Goal: Task Accomplishment & Management: Use online tool/utility

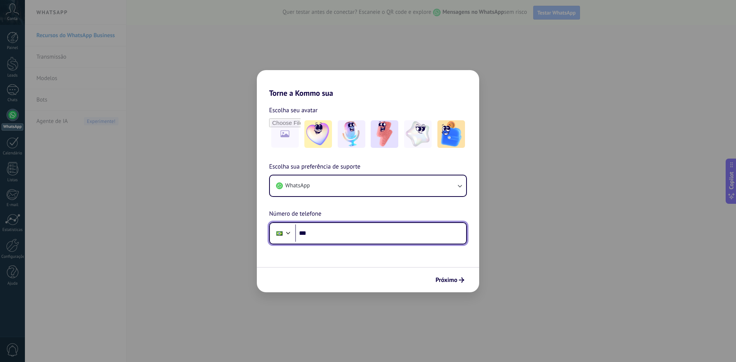
click at [334, 239] on input "***" at bounding box center [380, 234] width 171 height 18
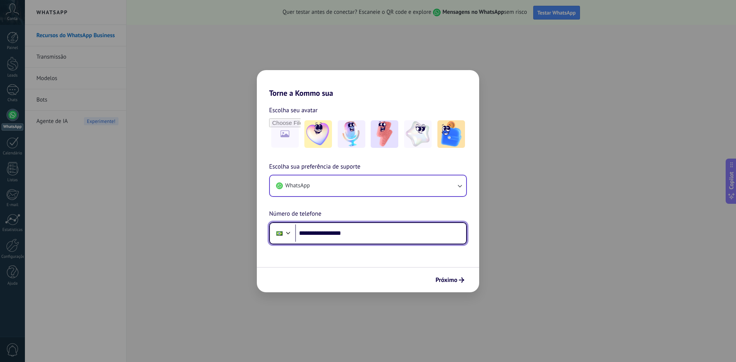
type input "**********"
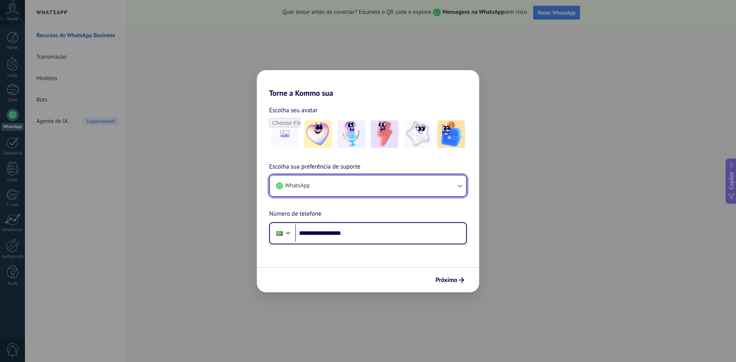
click at [341, 184] on button "WhatsApp" at bounding box center [368, 186] width 196 height 21
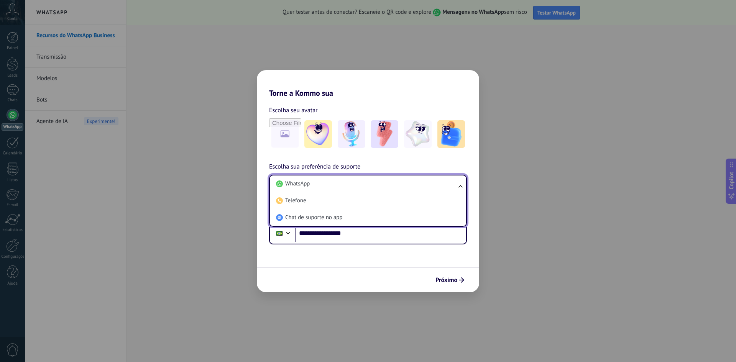
click at [341, 184] on li "WhatsApp" at bounding box center [366, 184] width 187 height 17
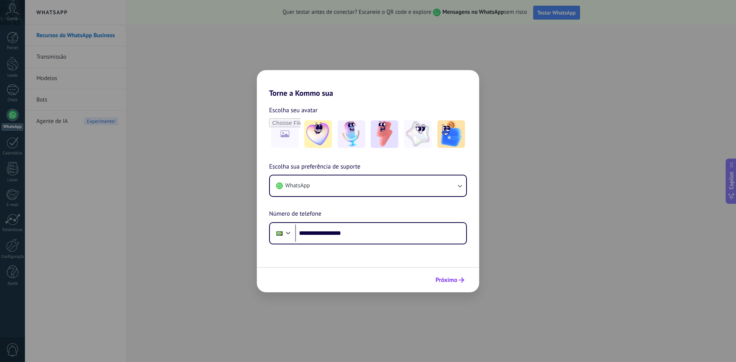
click at [452, 277] on span "Próximo" at bounding box center [446, 279] width 22 height 5
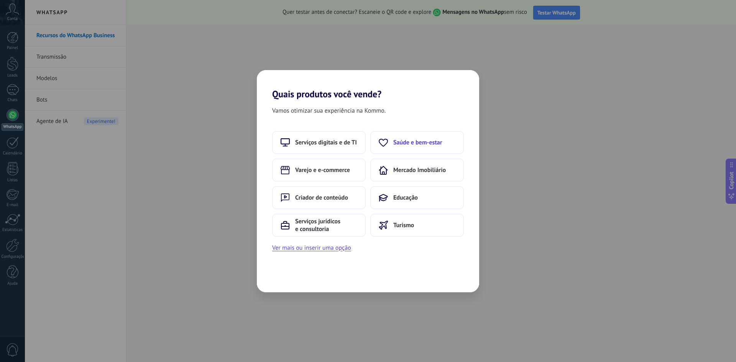
click at [428, 146] on span "Saúde e bem-estar" at bounding box center [417, 143] width 49 height 8
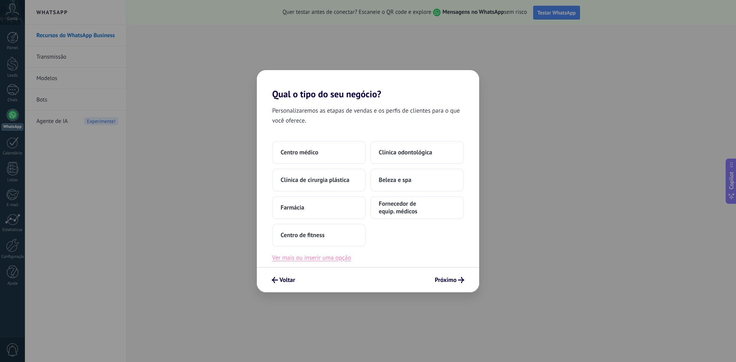
click at [338, 260] on button "Ver mais ou inserir uma opção" at bounding box center [311, 258] width 79 height 10
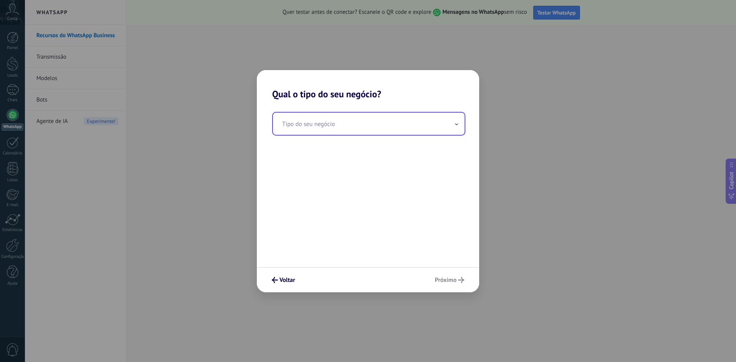
click at [354, 125] on input "text" at bounding box center [369, 124] width 192 height 22
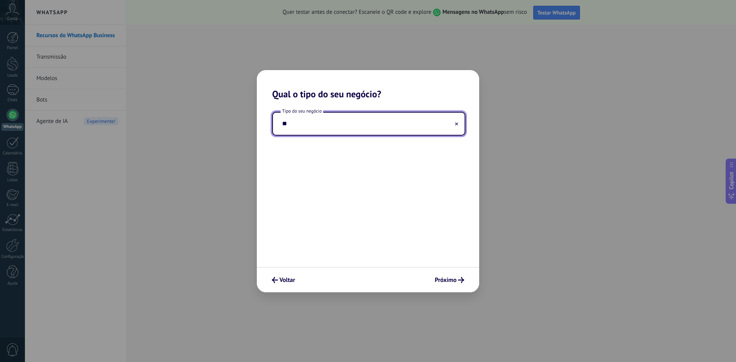
type input "*"
type input "**********"
click at [461, 280] on icon "submit" at bounding box center [461, 280] width 6 height 6
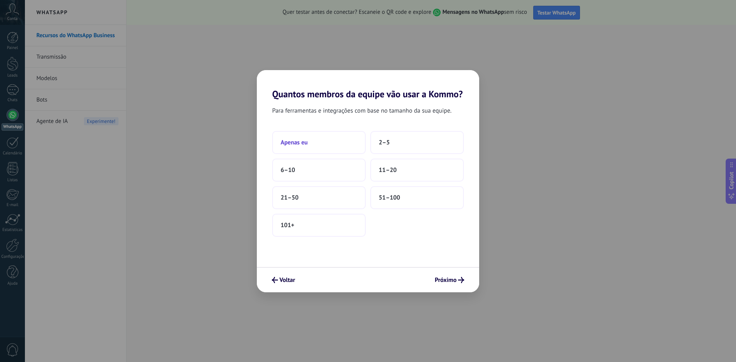
click at [327, 139] on button "Apenas eu" at bounding box center [319, 142] width 94 height 23
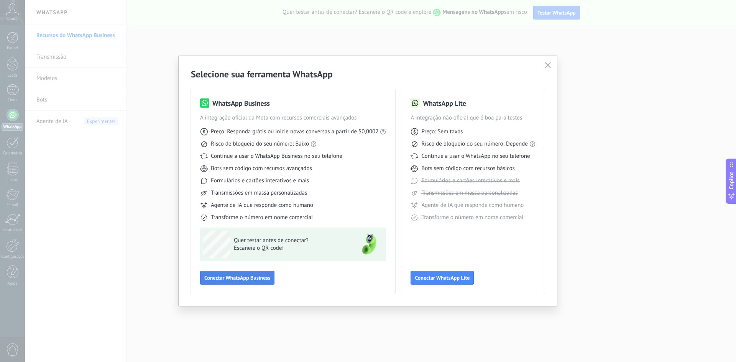
click at [238, 278] on span "Conectar WhatsApp Business" at bounding box center [237, 277] width 66 height 5
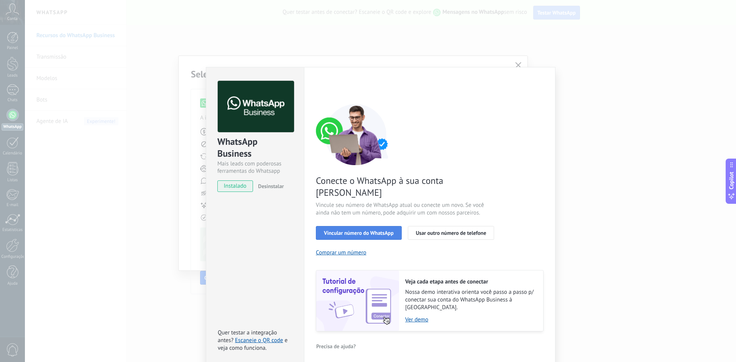
click at [361, 230] on span "Vincular número do WhatsApp" at bounding box center [359, 232] width 70 height 5
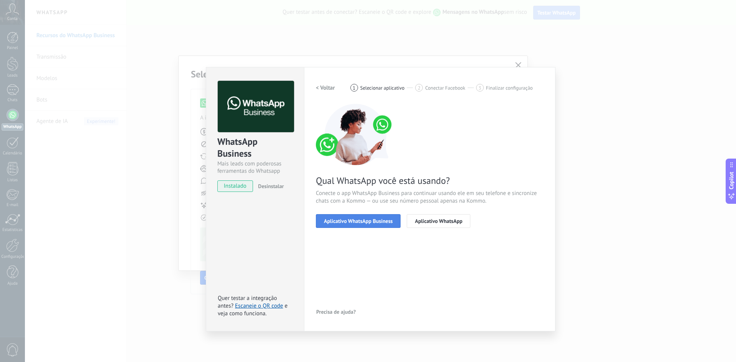
click at [373, 223] on span "Aplicativo WhatsApp Business" at bounding box center [358, 220] width 69 height 5
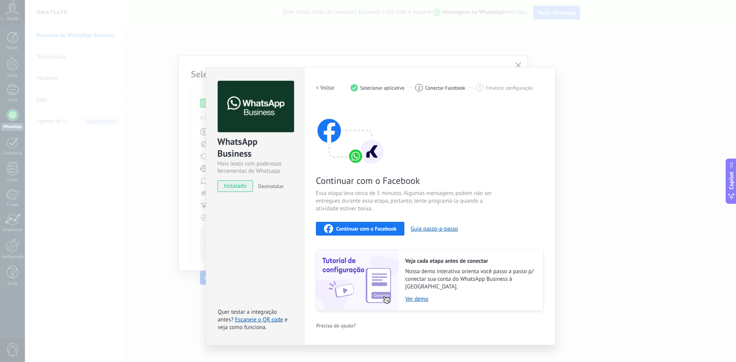
click at [532, 76] on div "Configurações Autorização This tab logs the users who have granted integration …" at bounding box center [429, 206] width 251 height 278
click at [491, 36] on div "WhatsApp Business Mais leads com poderosas ferramentas do Whatsapp instalado De…" at bounding box center [380, 181] width 711 height 362
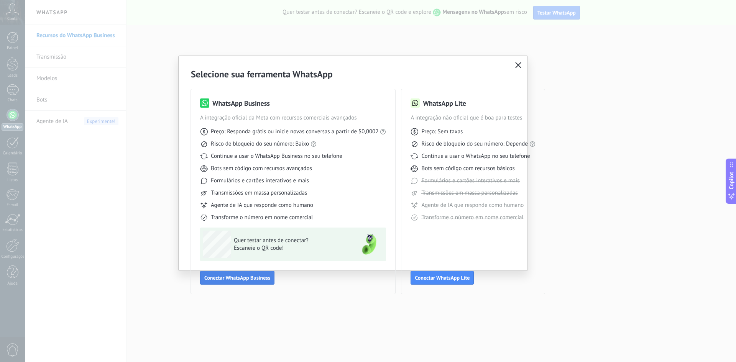
click at [251, 277] on span "Conectar WhatsApp Business" at bounding box center [237, 277] width 66 height 5
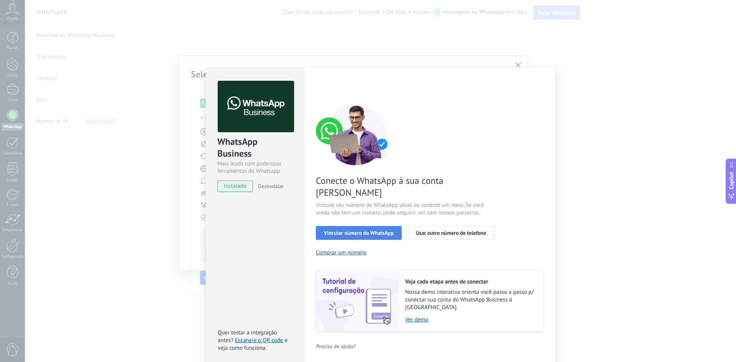
click at [357, 230] on span "Vincular número do WhatsApp" at bounding box center [359, 232] width 70 height 5
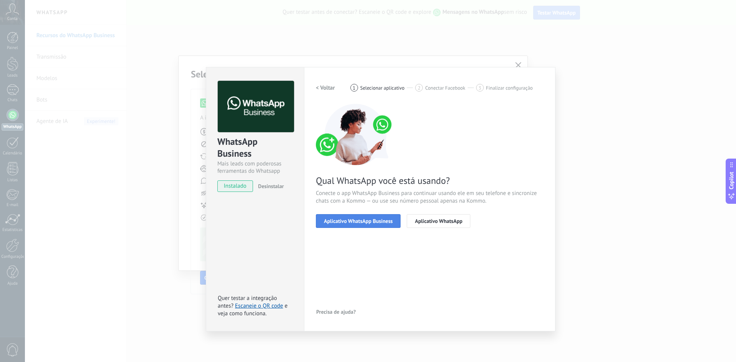
click at [363, 222] on span "Aplicativo WhatsApp Business" at bounding box center [358, 220] width 69 height 5
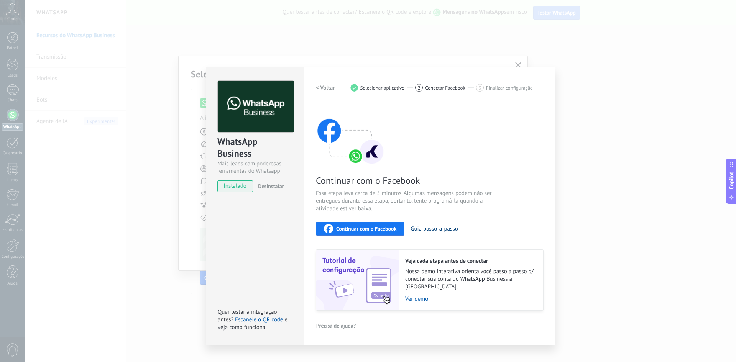
click at [430, 227] on button "Guia passo-a-passo" at bounding box center [433, 228] width 47 height 7
click at [377, 228] on span "Continuar com o Facebook" at bounding box center [366, 228] width 60 height 5
click at [511, 86] on span "Finalizar configuração" at bounding box center [509, 88] width 47 height 6
drag, startPoint x: 510, startPoint y: 89, endPoint x: 441, endPoint y: 92, distance: 68.3
click at [509, 89] on span "Finalizar configuração" at bounding box center [509, 88] width 47 height 6
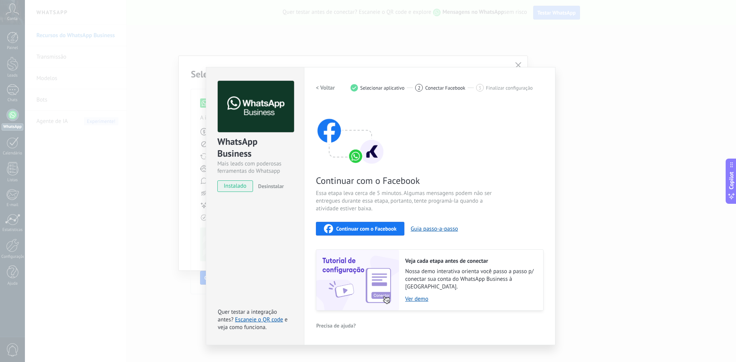
drag, startPoint x: 488, startPoint y: 122, endPoint x: 482, endPoint y: 127, distance: 7.4
click at [488, 123] on div "Continuar com o Facebook Essa etapa leva cerca de 5 minutos. Algumas mensagens …" at bounding box center [430, 207] width 228 height 207
click at [382, 223] on button "Continuar com o Facebook" at bounding box center [360, 229] width 89 height 14
click at [272, 186] on span "Desinstalar" at bounding box center [271, 186] width 26 height 7
click at [235, 186] on span "instalado" at bounding box center [235, 186] width 35 height 11
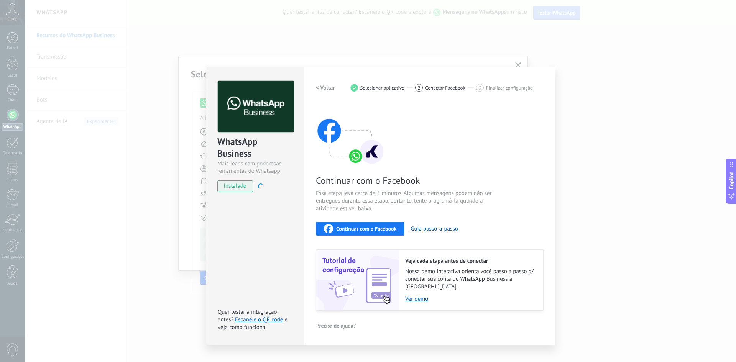
click at [499, 71] on div "Configurações Autorização This tab logs the users who have granted integration …" at bounding box center [429, 206] width 251 height 278
